Goal: Check status: Verify the current state of an ongoing process or item

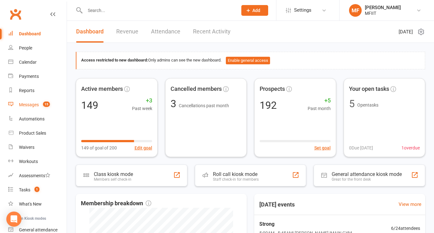
click at [30, 103] on div "Messages" at bounding box center [29, 104] width 20 height 5
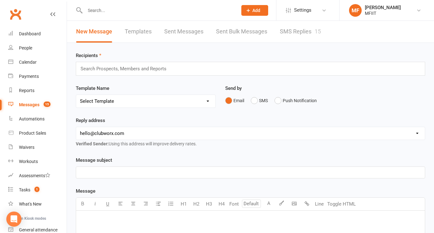
click at [303, 30] on link "SMS Replies 15" at bounding box center [300, 32] width 41 height 22
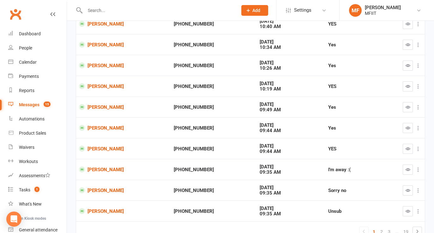
scroll to position [121, 0]
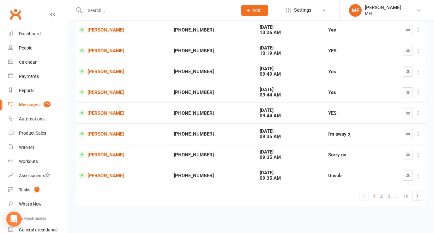
click at [27, 104] on div "Messages" at bounding box center [29, 104] width 21 height 5
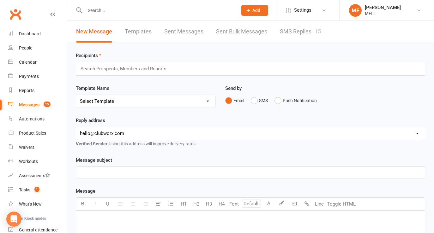
click at [242, 32] on link "Sent Bulk Messages" at bounding box center [241, 32] width 51 height 22
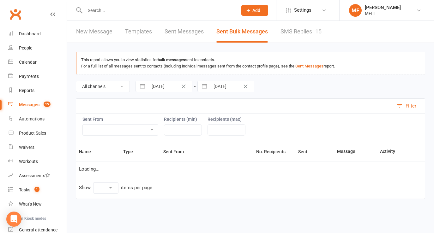
select select "10"
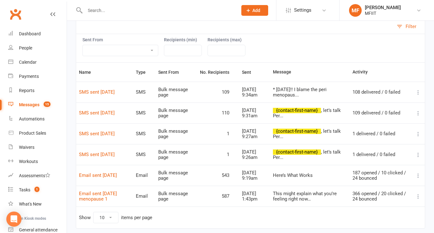
scroll to position [90, 0]
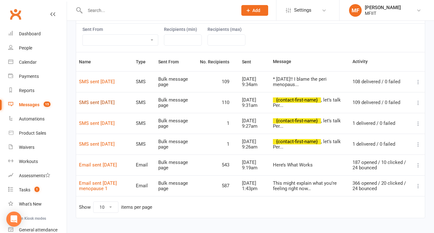
click at [100, 102] on link "SMS sent [DATE]" at bounding box center [97, 103] width 36 height 6
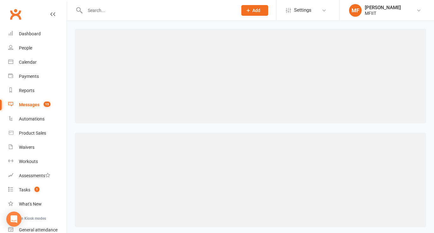
select select "100"
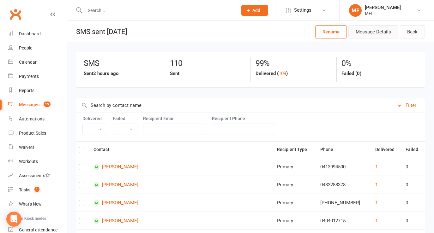
click at [379, 33] on button "Message Details" at bounding box center [373, 31] width 50 height 13
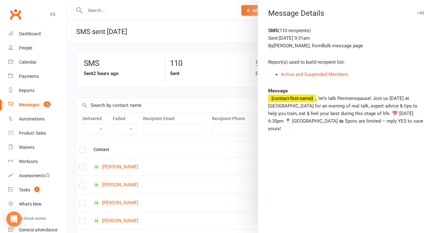
click at [178, 43] on div at bounding box center [250, 116] width 367 height 233
